Goal: Book appointment/travel/reservation

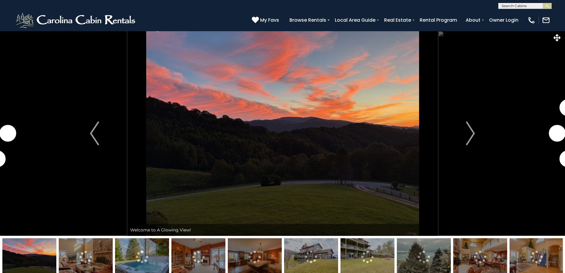
click at [471, 132] on img "Next" at bounding box center [470, 133] width 9 height 24
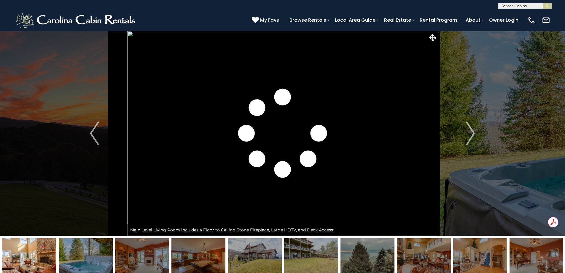
click at [471, 132] on img "Next" at bounding box center [470, 133] width 9 height 24
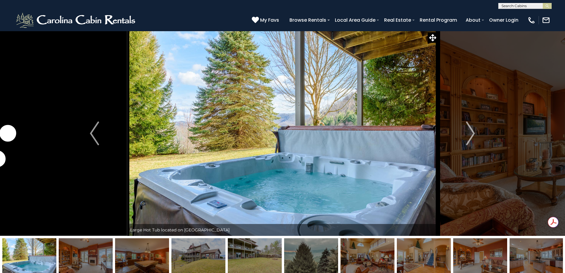
click at [471, 132] on img "Next" at bounding box center [470, 133] width 9 height 24
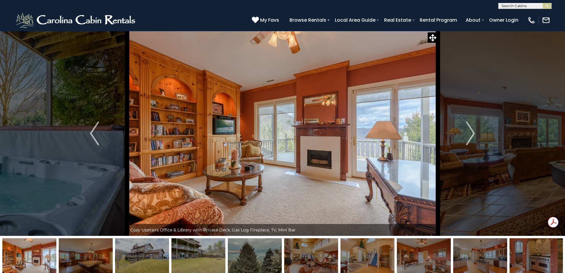
click at [471, 132] on img "Next" at bounding box center [470, 133] width 9 height 24
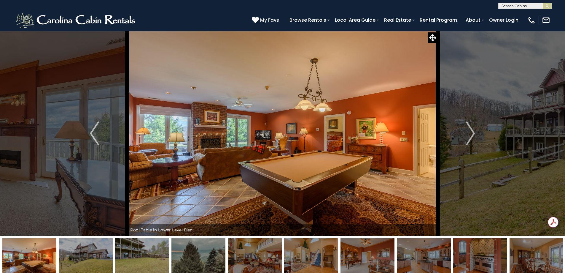
click at [471, 132] on img "Next" at bounding box center [470, 133] width 9 height 24
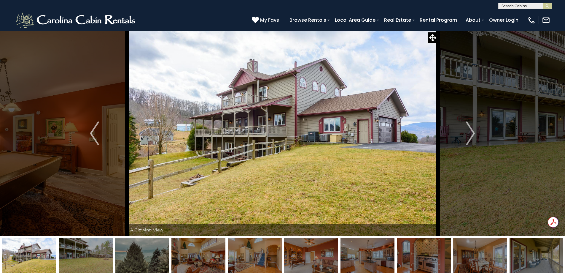
click at [471, 132] on img "Next" at bounding box center [470, 133] width 9 height 24
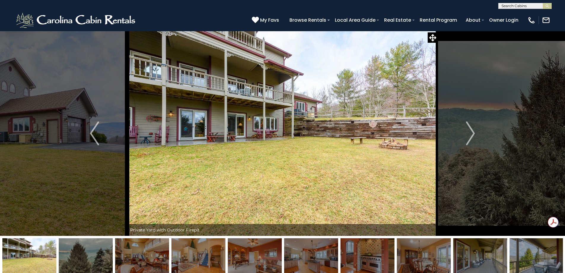
click at [471, 132] on img "Next" at bounding box center [470, 133] width 9 height 24
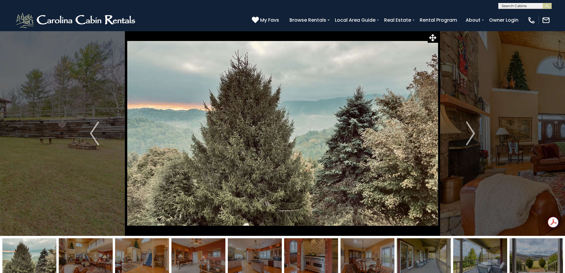
click at [471, 132] on img "Next" at bounding box center [470, 133] width 9 height 24
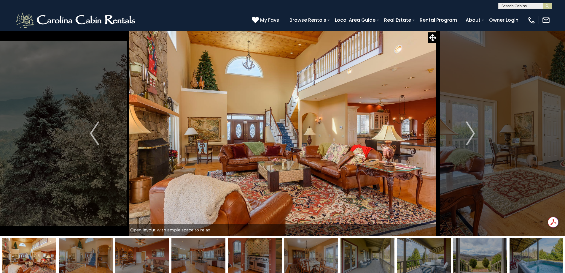
click at [471, 132] on img "Next" at bounding box center [470, 133] width 9 height 24
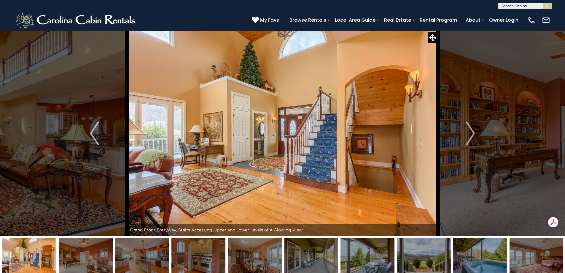
click at [471, 132] on img "Next" at bounding box center [470, 133] width 9 height 24
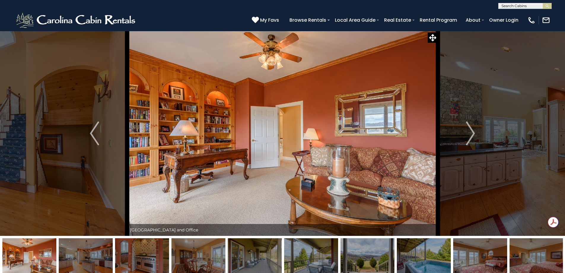
click at [471, 132] on img "Next" at bounding box center [470, 133] width 9 height 24
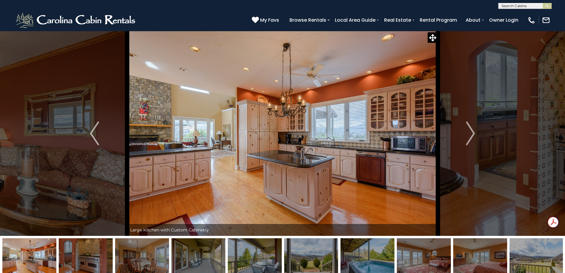
click at [471, 132] on img "Next" at bounding box center [470, 133] width 9 height 24
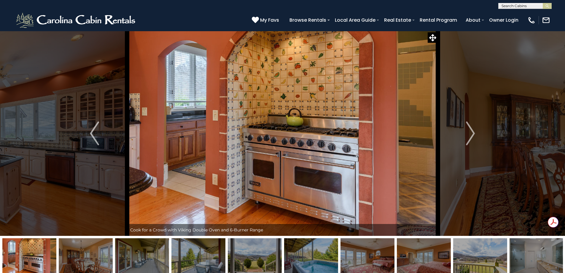
click at [471, 132] on img "Next" at bounding box center [470, 133] width 9 height 24
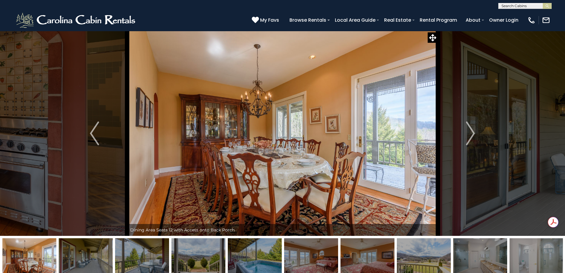
click at [471, 132] on img "Next" at bounding box center [470, 133] width 9 height 24
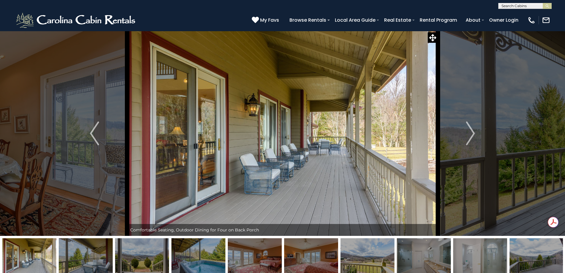
click at [471, 132] on img "Next" at bounding box center [470, 133] width 9 height 24
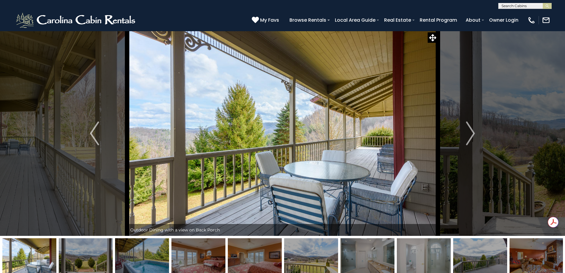
click at [471, 132] on img "Next" at bounding box center [470, 133] width 9 height 24
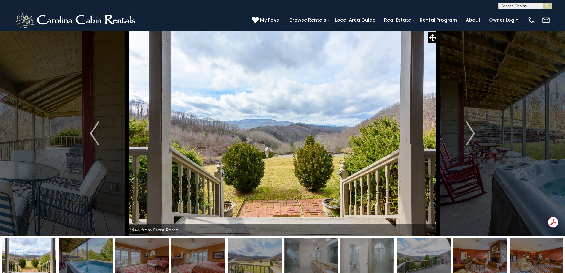
click at [471, 132] on img "Next" at bounding box center [470, 133] width 9 height 24
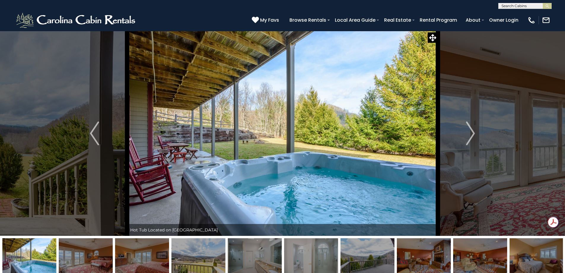
click at [471, 132] on img "Next" at bounding box center [470, 133] width 9 height 24
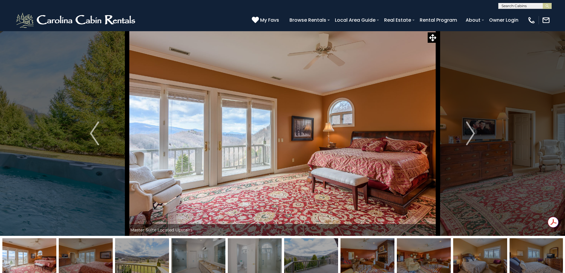
click at [471, 132] on img "Next" at bounding box center [470, 133] width 9 height 24
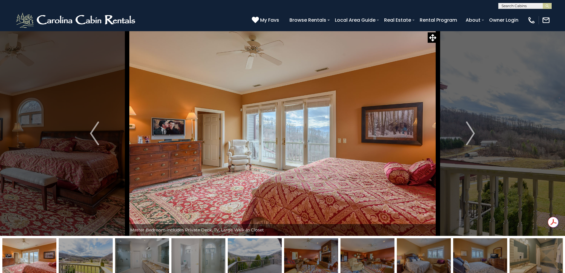
click at [471, 132] on img "Next" at bounding box center [470, 133] width 9 height 24
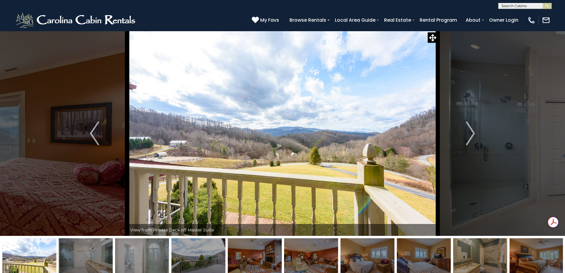
click at [471, 132] on img "Next" at bounding box center [470, 133] width 9 height 24
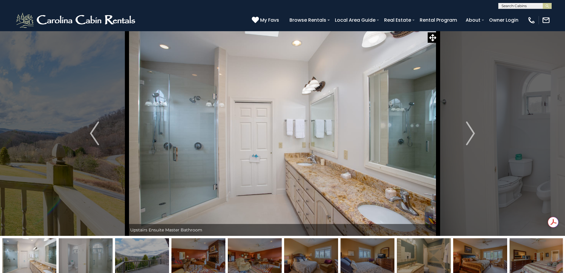
click at [471, 132] on img "Next" at bounding box center [470, 133] width 9 height 24
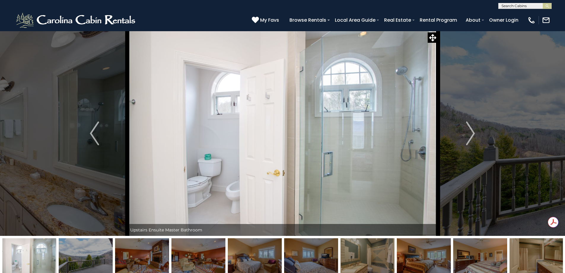
click at [471, 132] on img "Next" at bounding box center [470, 133] width 9 height 24
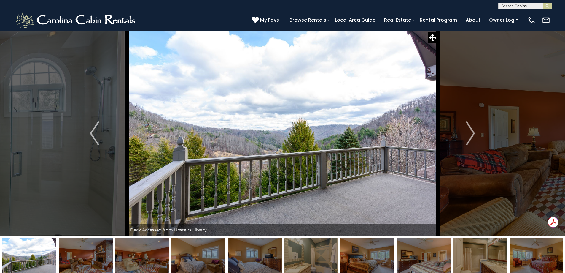
click at [471, 132] on img "Next" at bounding box center [470, 133] width 9 height 24
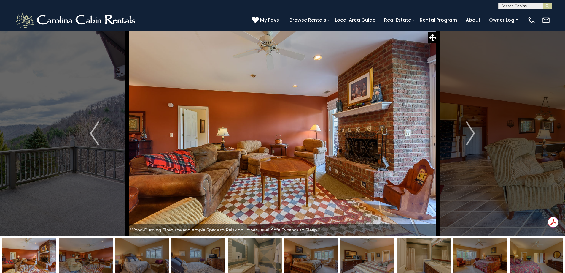
click at [471, 132] on img "Next" at bounding box center [470, 133] width 9 height 24
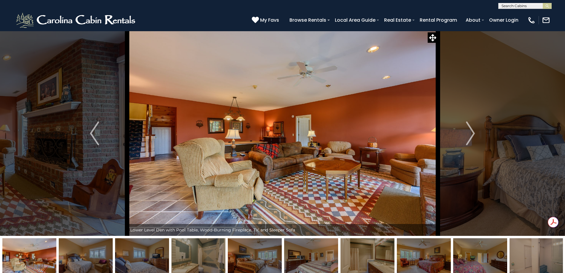
click at [471, 132] on img "Next" at bounding box center [470, 133] width 9 height 24
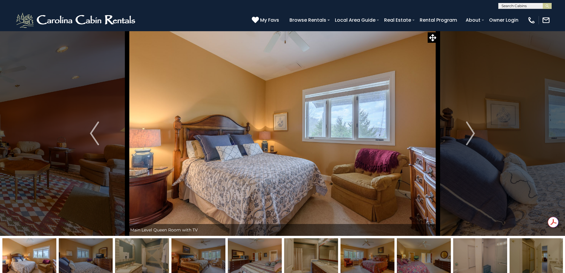
click at [471, 132] on img "Next" at bounding box center [470, 133] width 9 height 24
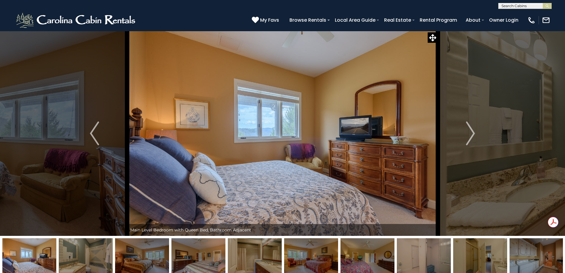
click at [471, 132] on img "Next" at bounding box center [470, 133] width 9 height 24
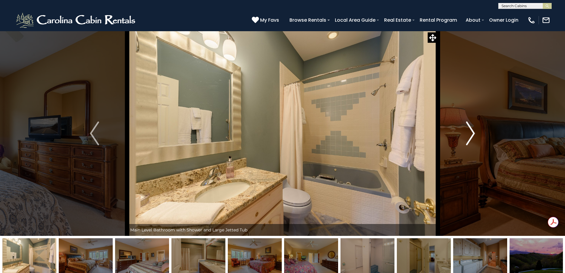
click at [473, 133] on img "Next" at bounding box center [470, 133] width 9 height 24
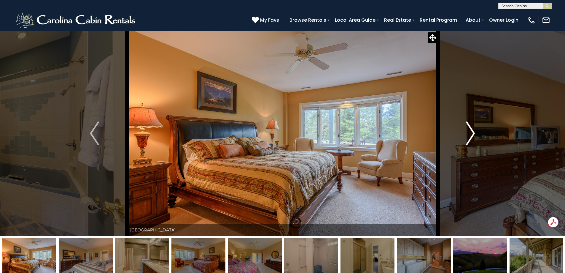
click at [473, 133] on img "Next" at bounding box center [470, 133] width 9 height 24
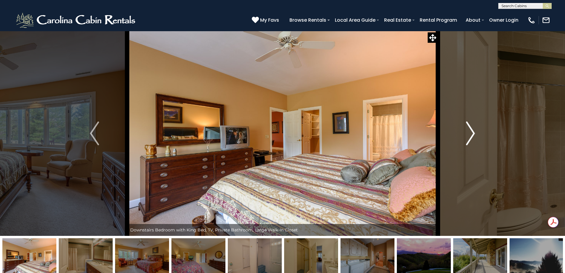
click at [473, 133] on img "Next" at bounding box center [470, 133] width 9 height 24
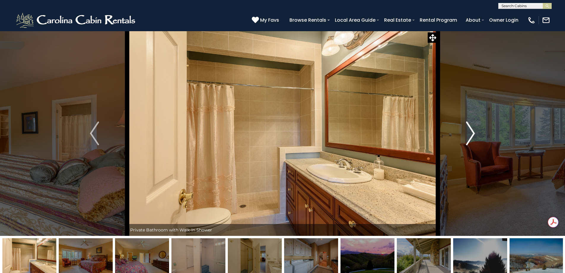
click at [473, 134] on img "Next" at bounding box center [470, 133] width 9 height 24
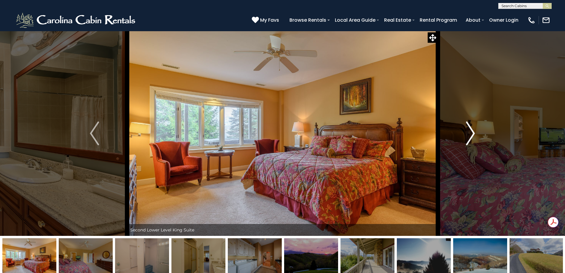
click at [473, 134] on img "Next" at bounding box center [470, 133] width 9 height 24
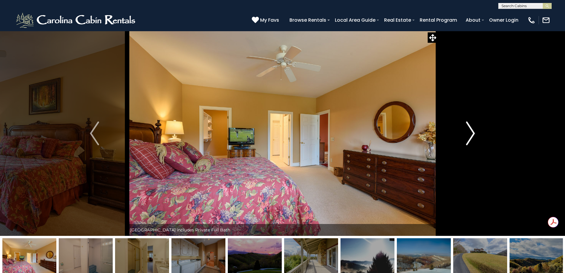
click at [473, 134] on img "Next" at bounding box center [470, 133] width 9 height 24
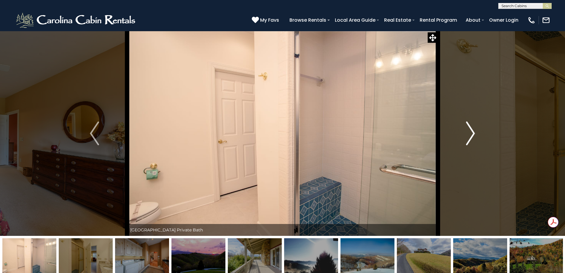
click at [473, 134] on img "Next" at bounding box center [470, 133] width 9 height 24
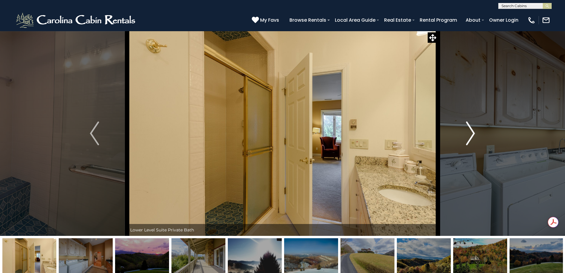
click at [473, 134] on img "Next" at bounding box center [470, 133] width 9 height 24
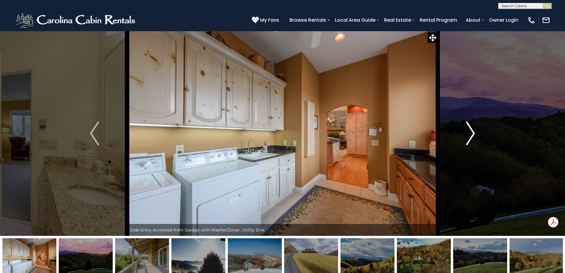
click at [473, 134] on img "Next" at bounding box center [470, 133] width 9 height 24
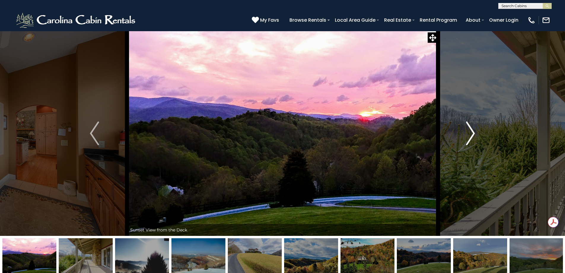
click at [473, 134] on img "Next" at bounding box center [470, 133] width 9 height 24
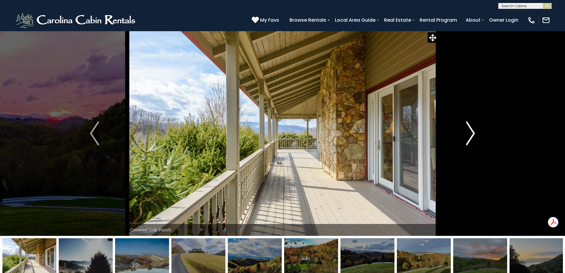
click at [473, 134] on img "Next" at bounding box center [470, 133] width 9 height 24
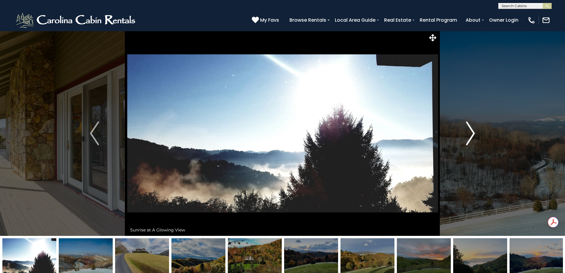
click at [473, 134] on img "Next" at bounding box center [470, 133] width 9 height 24
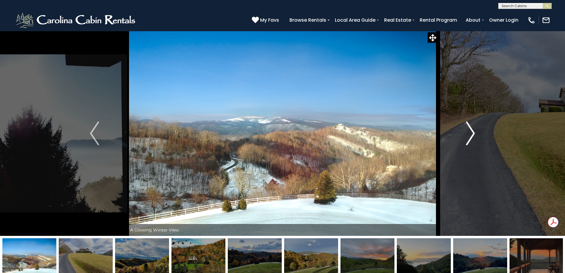
click at [473, 134] on img "Next" at bounding box center [470, 133] width 9 height 24
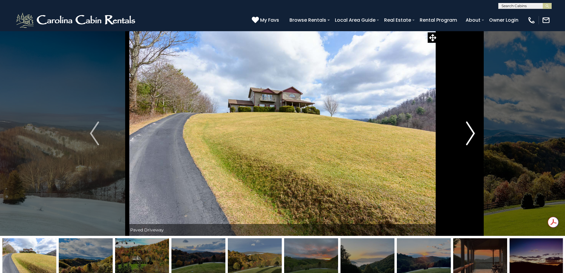
click at [473, 134] on img "Next" at bounding box center [470, 133] width 9 height 24
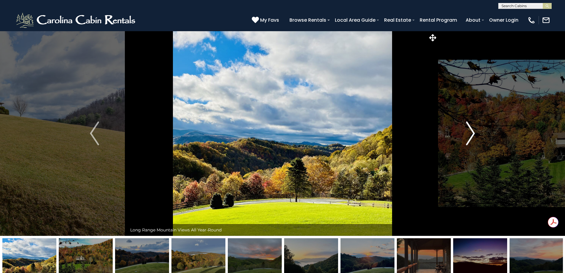
click at [473, 134] on img "Next" at bounding box center [470, 133] width 9 height 24
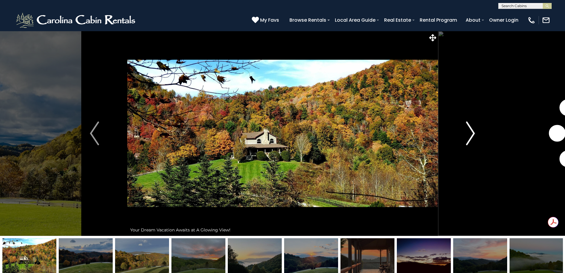
click at [473, 134] on img "Next" at bounding box center [470, 133] width 9 height 24
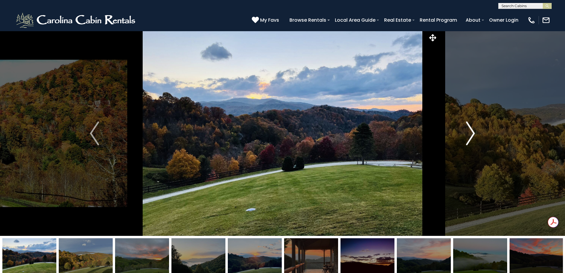
click at [473, 134] on img "Next" at bounding box center [470, 133] width 9 height 24
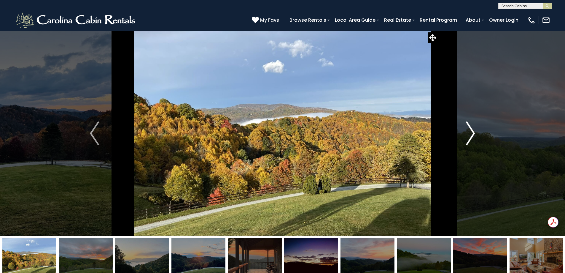
click at [473, 134] on img "Next" at bounding box center [470, 133] width 9 height 24
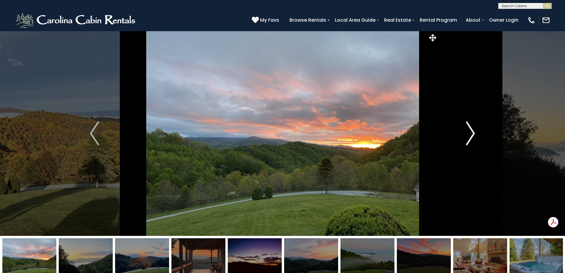
click at [473, 134] on img "Next" at bounding box center [470, 133] width 9 height 24
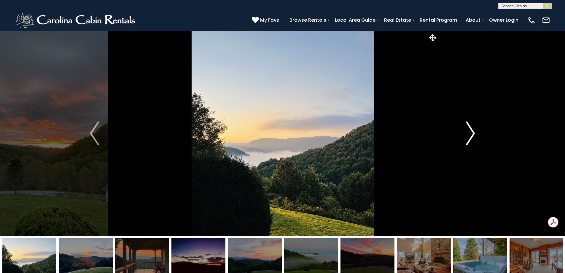
click at [473, 134] on img "Next" at bounding box center [470, 133] width 9 height 24
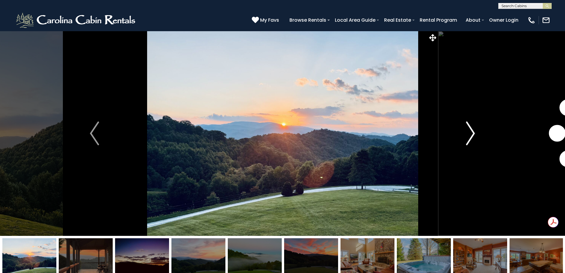
click at [473, 134] on img "Next" at bounding box center [470, 133] width 9 height 24
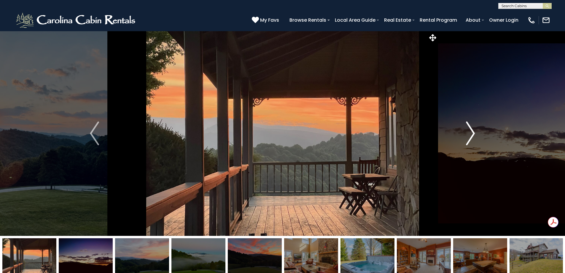
click at [473, 134] on img "Next" at bounding box center [470, 133] width 9 height 24
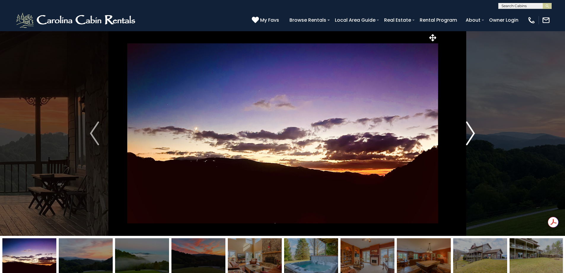
click at [473, 134] on img "Next" at bounding box center [470, 133] width 9 height 24
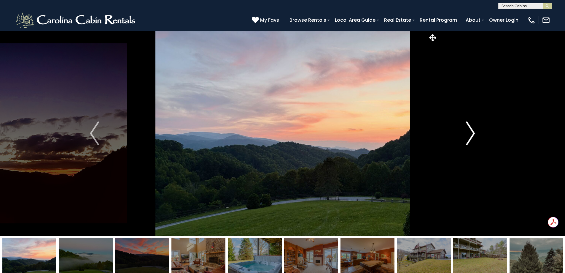
click at [473, 134] on img "Next" at bounding box center [470, 133] width 9 height 24
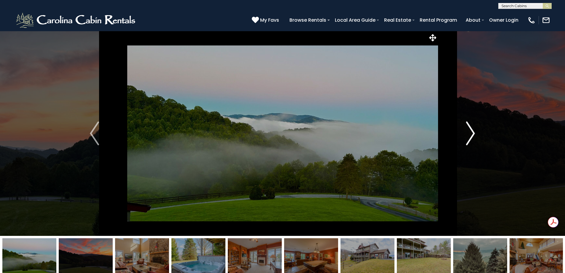
click at [473, 134] on img "Next" at bounding box center [470, 133] width 9 height 24
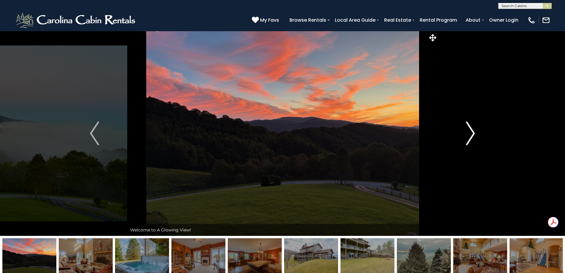
click at [473, 134] on img "Next" at bounding box center [470, 133] width 9 height 24
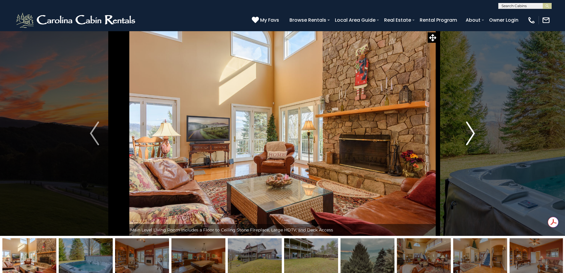
click at [473, 134] on img "Next" at bounding box center [470, 133] width 9 height 24
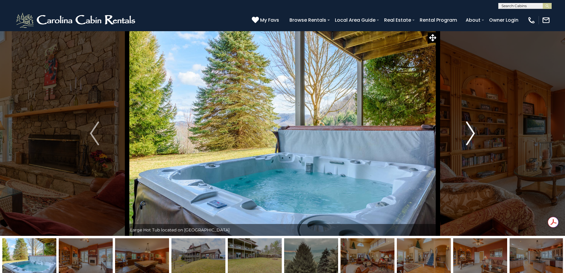
click at [473, 134] on img "Next" at bounding box center [470, 133] width 9 height 24
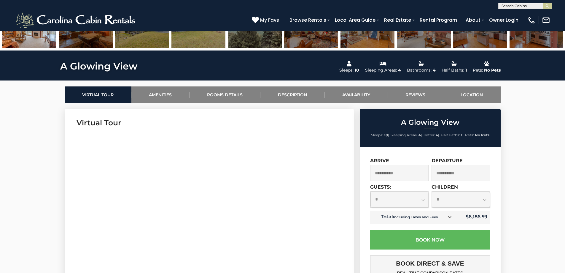
scroll to position [237, 0]
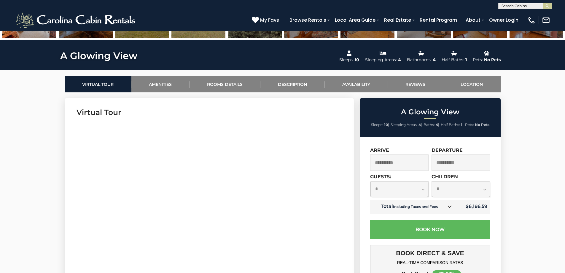
click at [404, 161] on input "**********" at bounding box center [399, 162] width 59 height 16
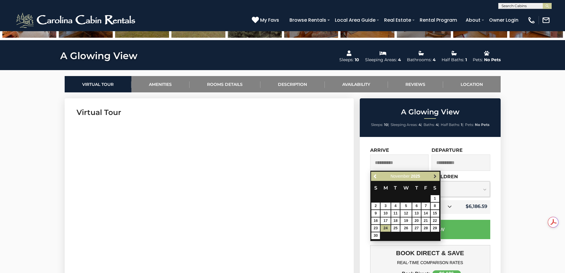
scroll to position [0, 0]
click at [417, 228] on link "27" at bounding box center [416, 228] width 9 height 7
type input "**********"
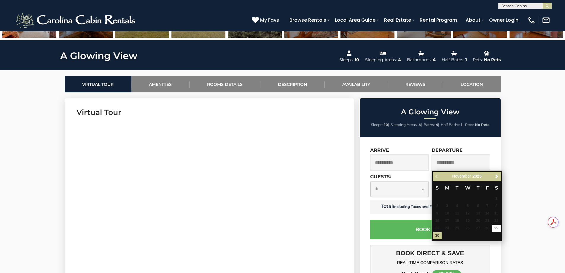
type input "**********"
click at [390, 166] on input "**********" at bounding box center [399, 162] width 59 height 16
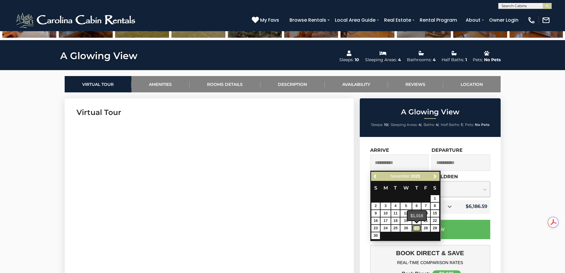
click at [418, 227] on link "27" at bounding box center [416, 228] width 9 height 7
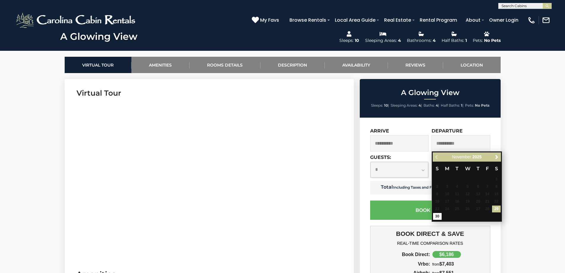
scroll to position [267, 0]
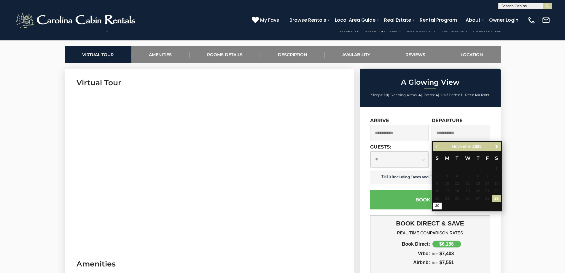
click at [452, 132] on input "**********" at bounding box center [461, 133] width 59 height 16
click at [363, 185] on div "**********" at bounding box center [430, 238] width 141 height 262
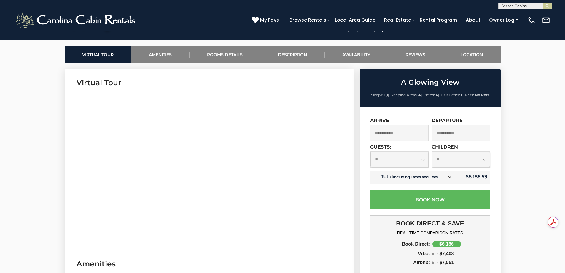
click at [423, 159] on select "**********" at bounding box center [400, 159] width 58 height 16
select select "*"
click at [371, 151] on select "**********" at bounding box center [400, 159] width 58 height 16
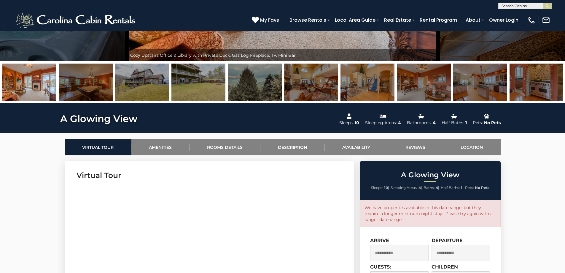
scroll to position [119, 0]
